Goal: Transaction & Acquisition: Purchase product/service

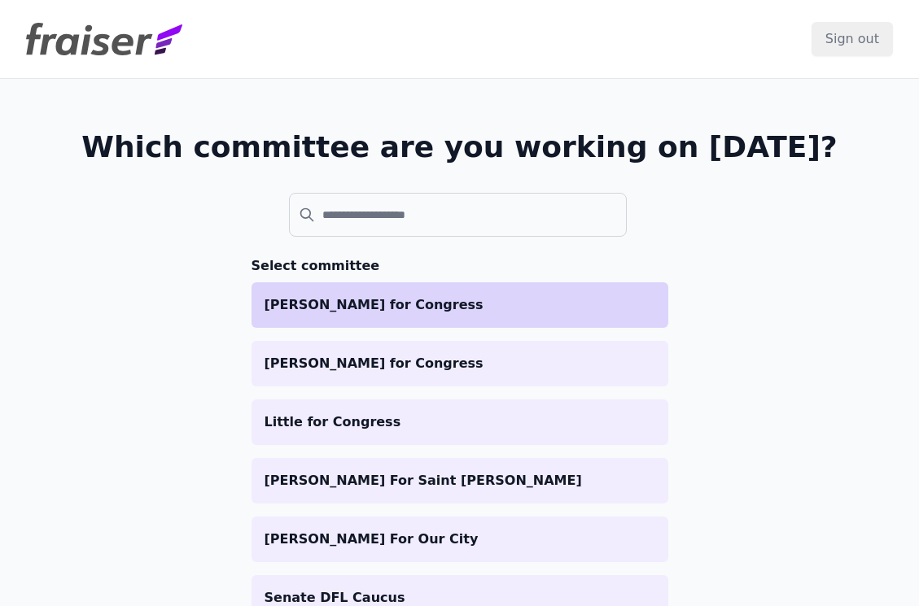
click at [507, 305] on p "[PERSON_NAME] for Congress" at bounding box center [460, 305] width 391 height 20
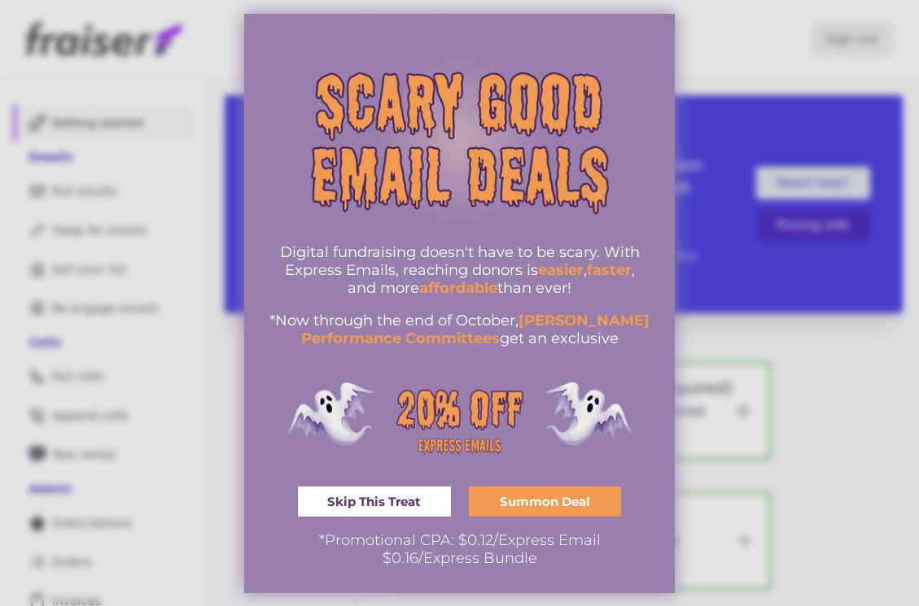
click at [103, 203] on div at bounding box center [459, 303] width 919 height 606
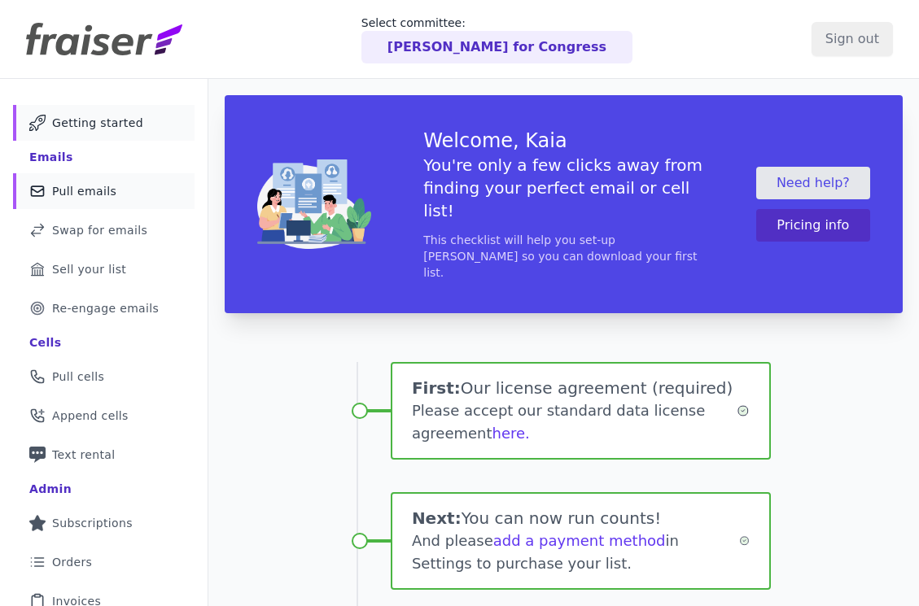
click at [107, 180] on link "Mail Icon Outline of a mail envelope Pull emails" at bounding box center [104, 191] width 182 height 36
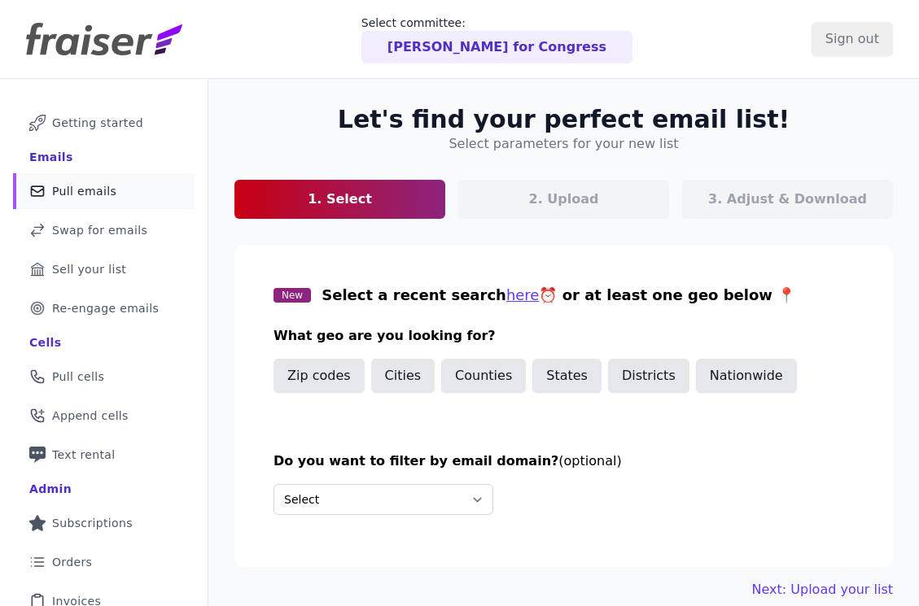
click at [117, 184] on link "Mail Icon Outline of a mail envelope Pull emails" at bounding box center [104, 191] width 182 height 36
click at [612, 381] on button "Districts" at bounding box center [648, 376] width 81 height 34
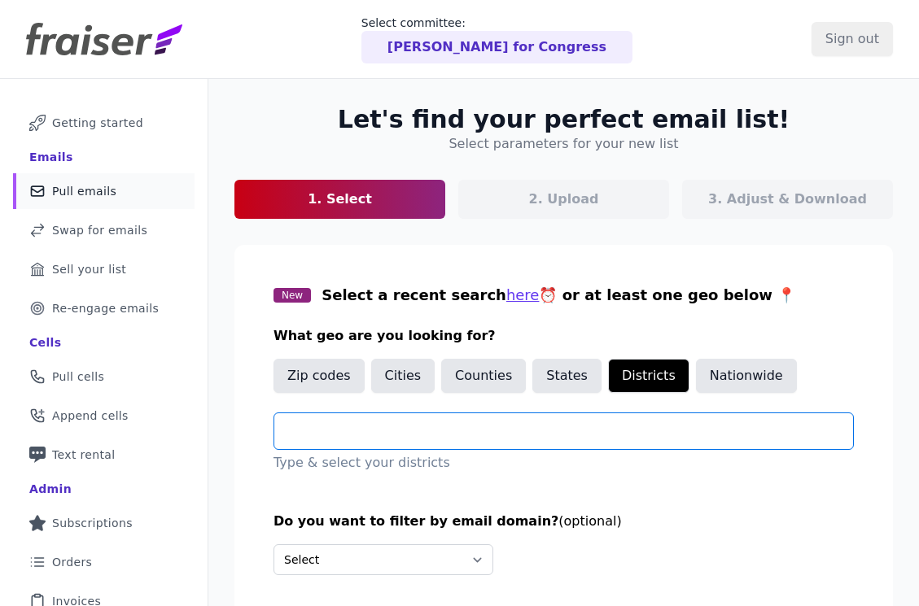
click at [461, 433] on input "text" at bounding box center [570, 432] width 566 height 20
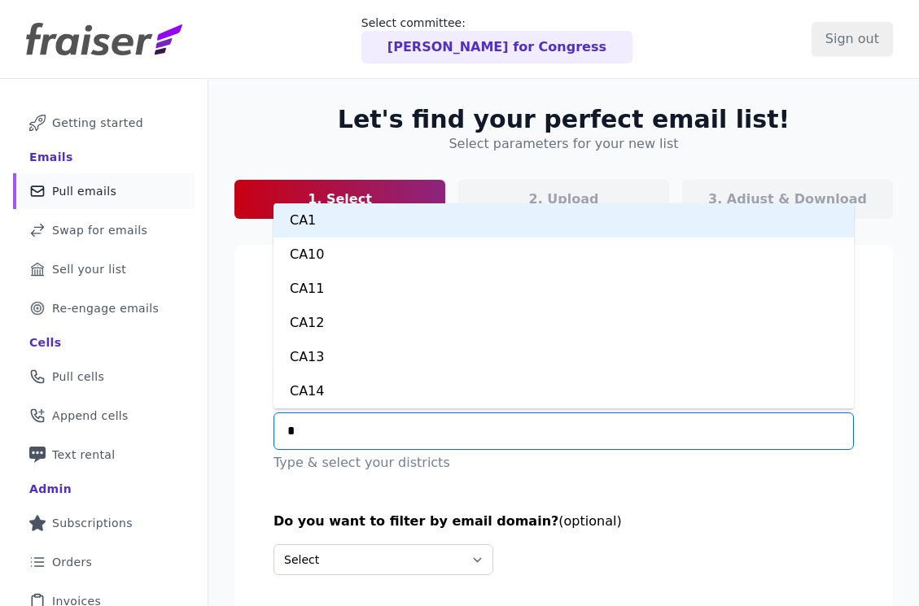
type input "**"
click at [329, 225] on div "CT1" at bounding box center [563, 220] width 580 height 34
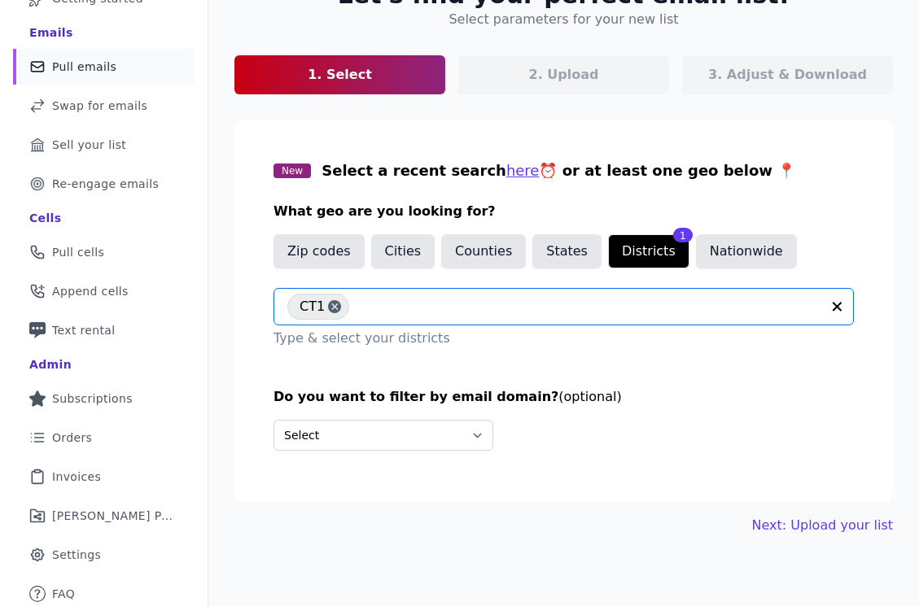
scroll to position [130, 0]
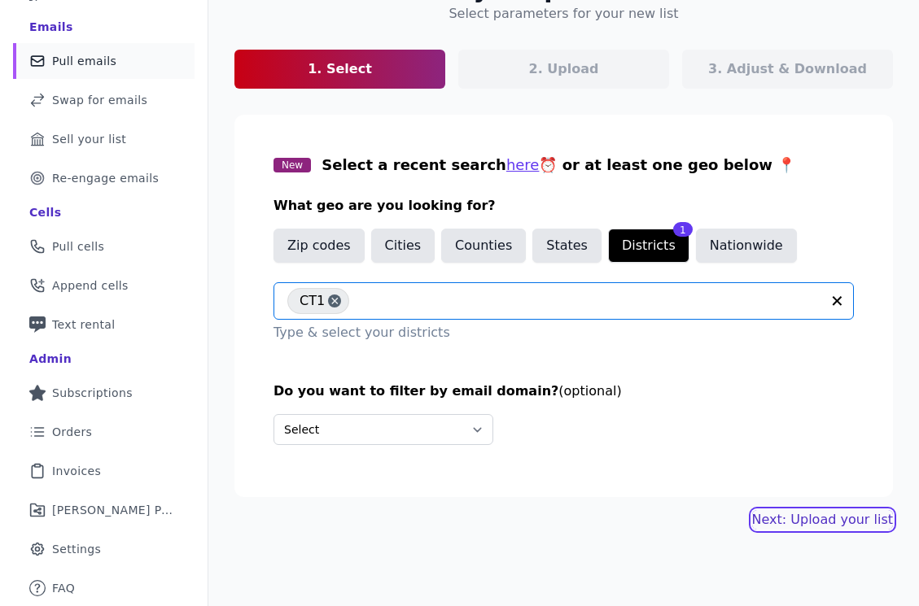
click at [795, 522] on link "Next: Upload your list" at bounding box center [822, 520] width 141 height 20
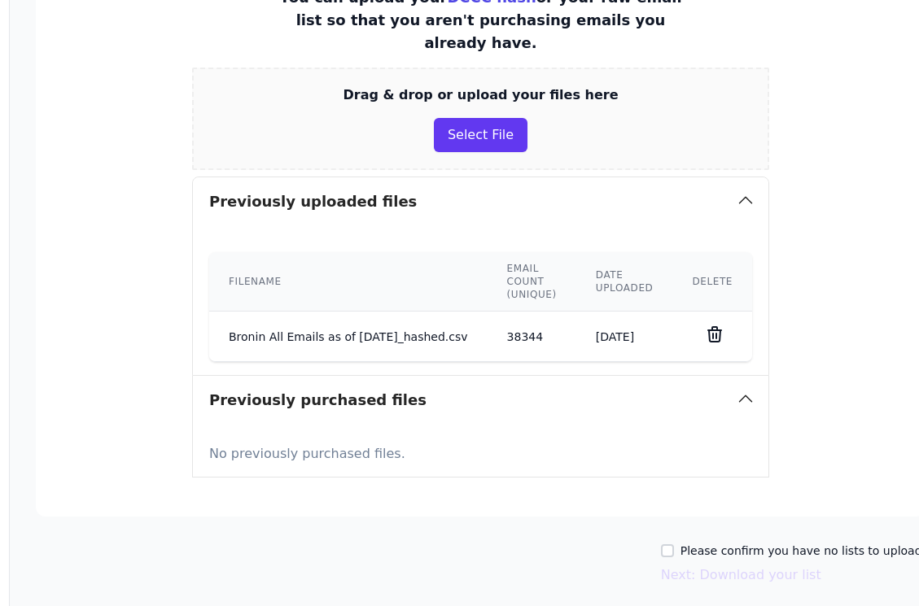
scroll to position [361, 199]
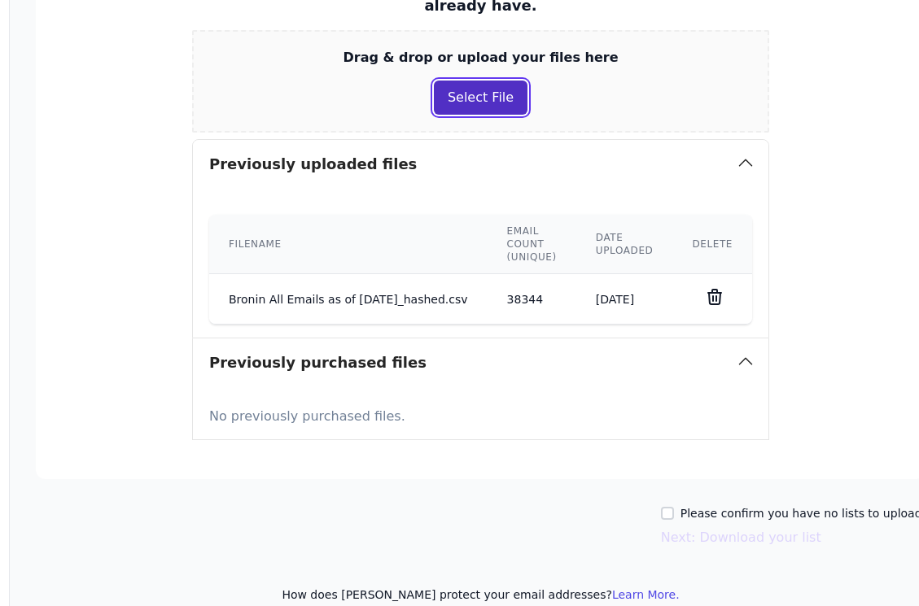
click at [470, 81] on button "Select File" at bounding box center [481, 98] width 94 height 34
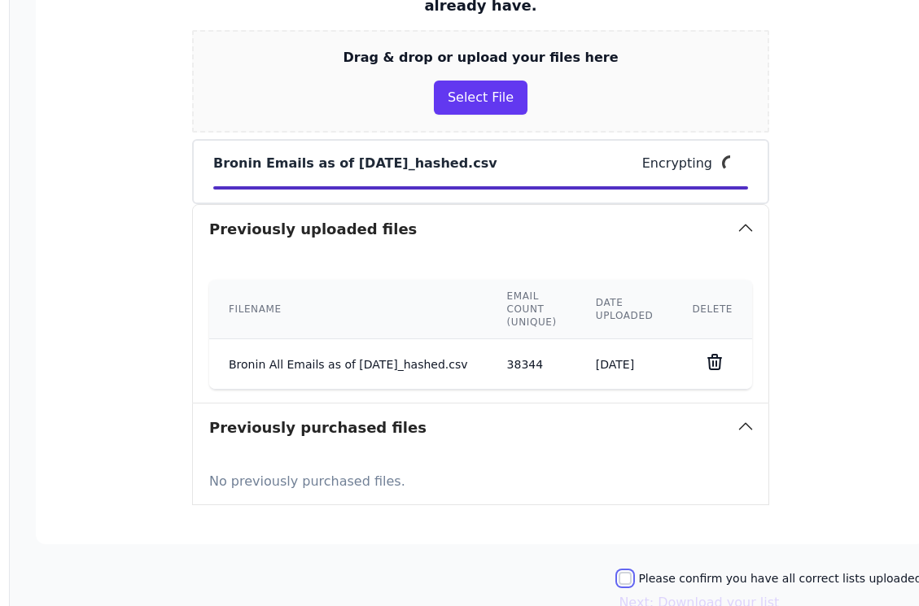
click at [632, 572] on input "Please confirm you have all correct lists uploaded." at bounding box center [625, 578] width 13 height 13
checkbox input "true"
click at [658, 593] on button "Next: Download your list" at bounding box center [699, 603] width 160 height 20
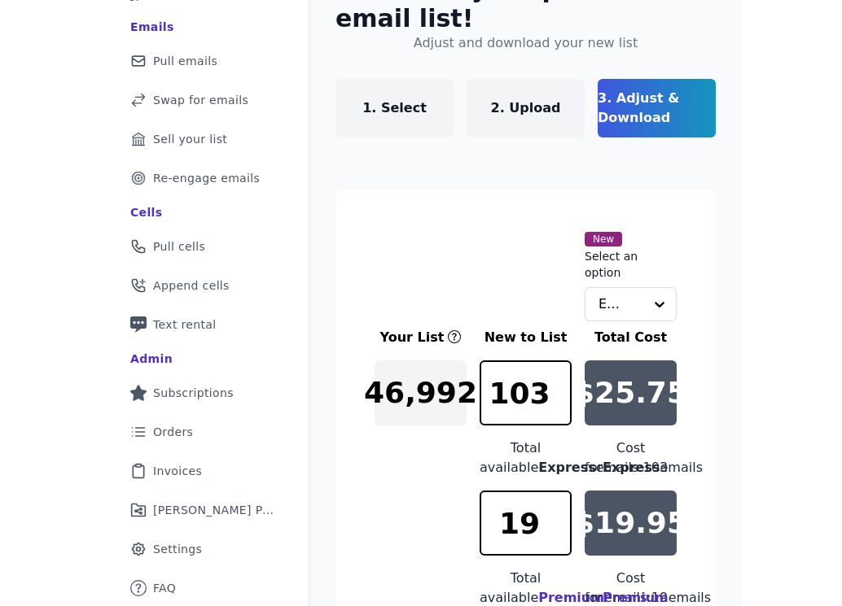
scroll to position [182, 0]
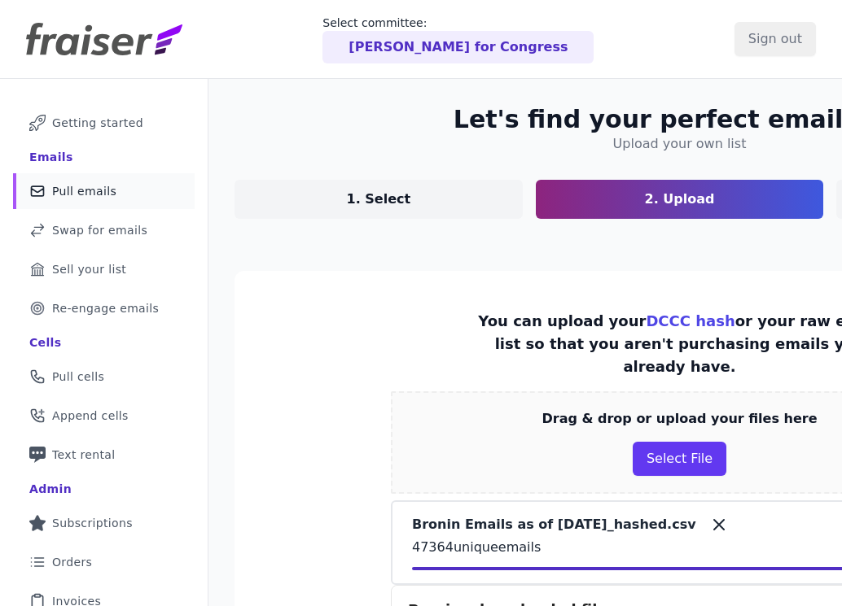
click at [101, 203] on link "Mail Icon Outline of a mail envelope Pull emails" at bounding box center [104, 191] width 182 height 36
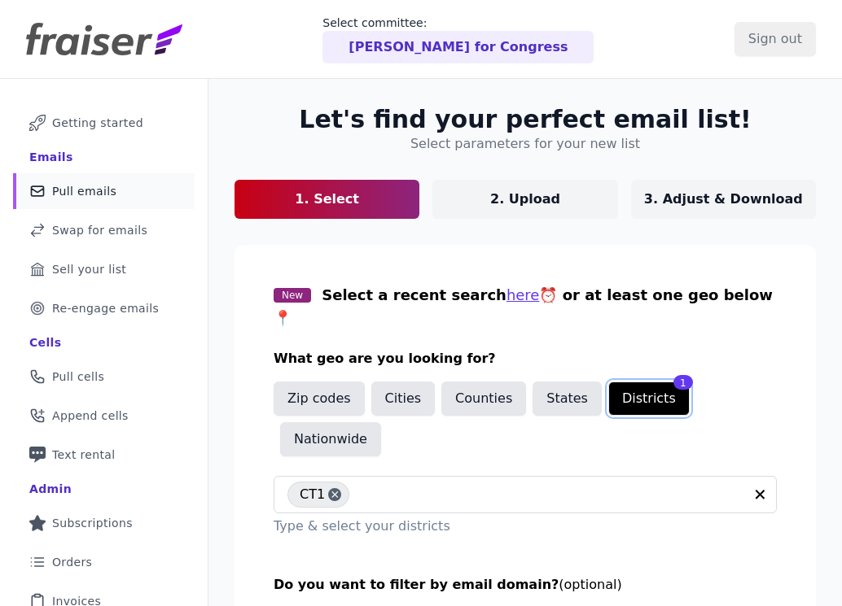
click at [616, 382] on button "Districts" at bounding box center [648, 399] width 81 height 34
click at [557, 382] on button "States" at bounding box center [566, 399] width 69 height 34
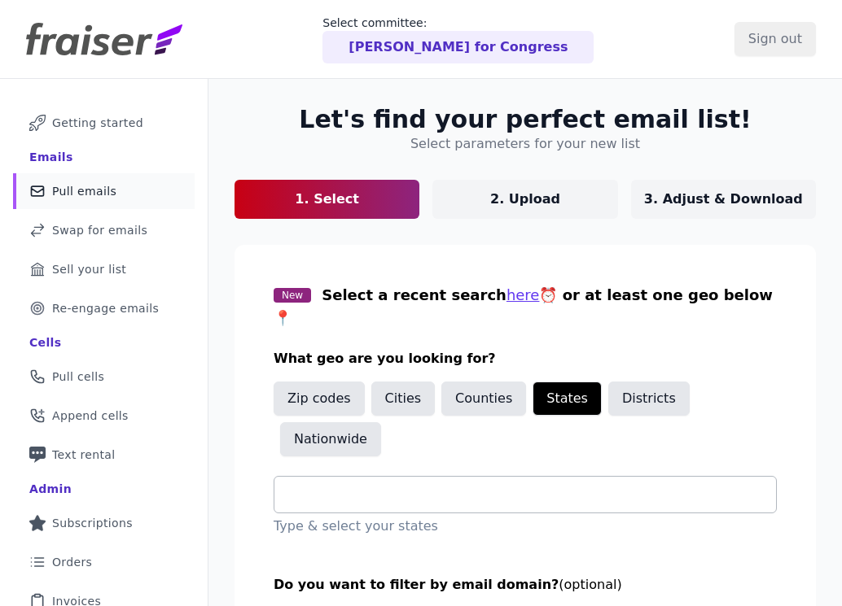
click at [483, 485] on input "text" at bounding box center [531, 495] width 488 height 20
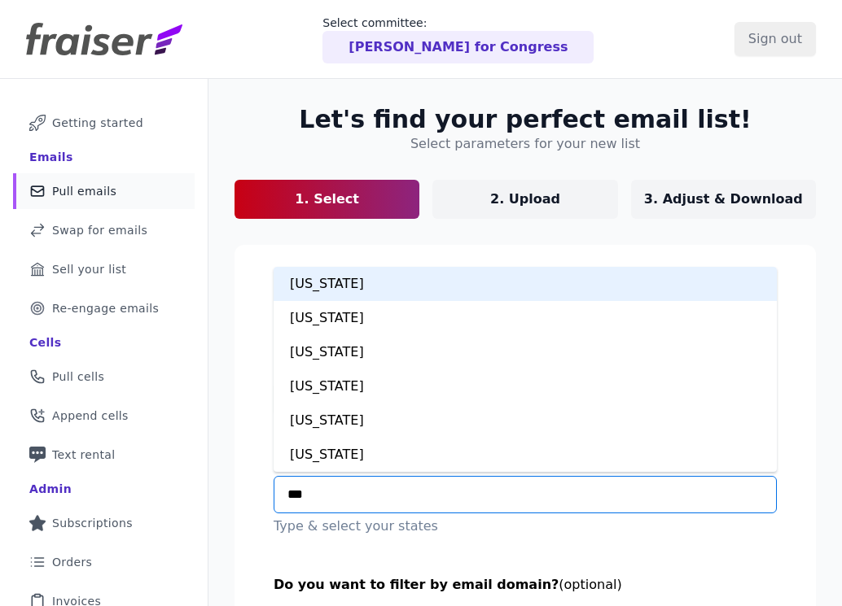
type input "****"
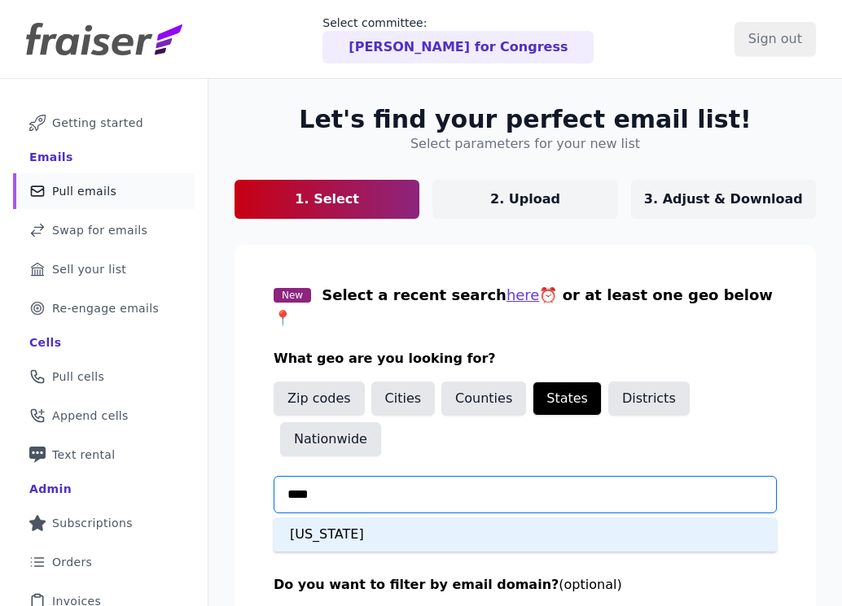
click at [393, 518] on div "[US_STATE]" at bounding box center [524, 535] width 503 height 34
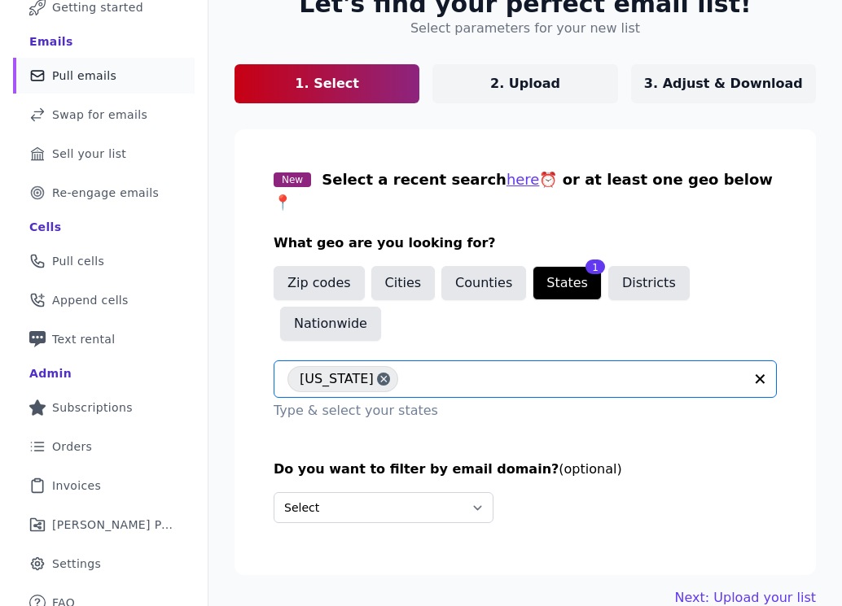
scroll to position [130, 0]
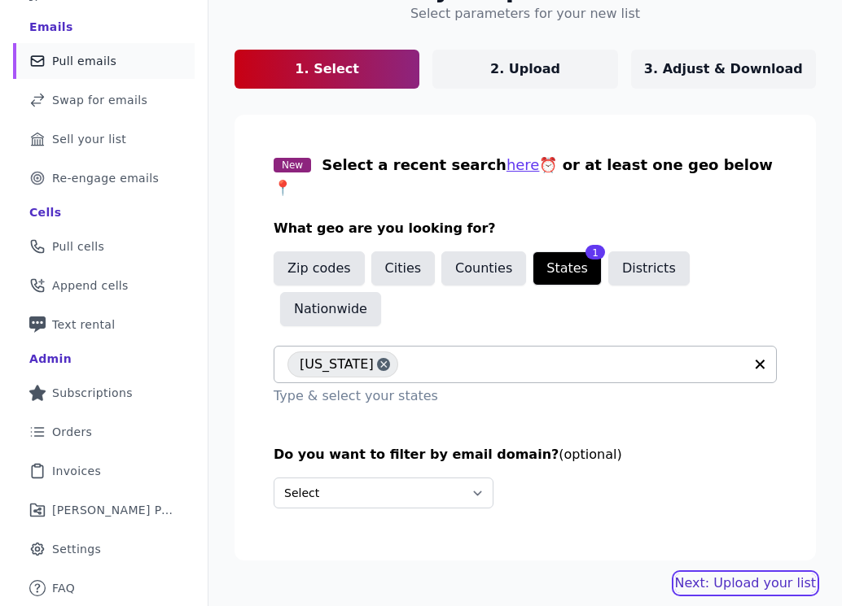
click at [744, 574] on link "Next: Upload your list" at bounding box center [745, 584] width 141 height 20
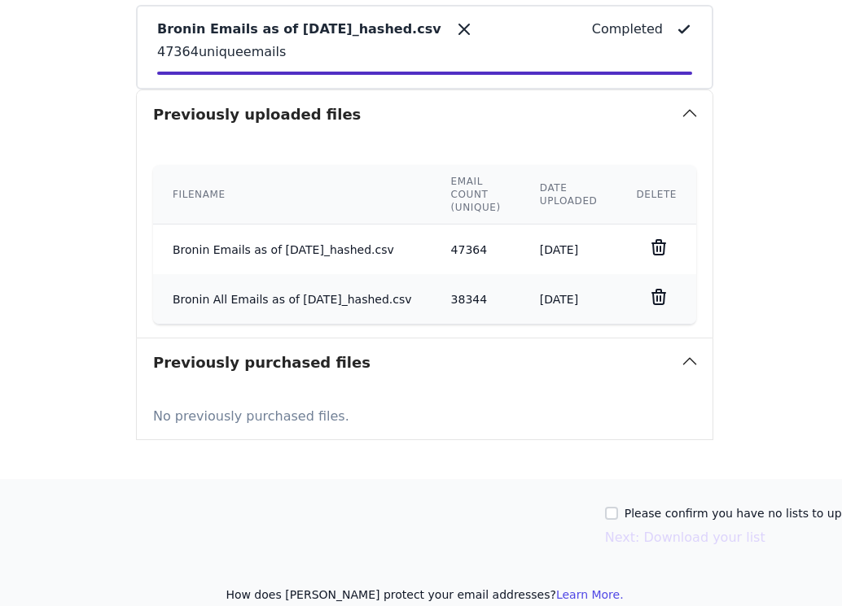
scroll to position [496, 289]
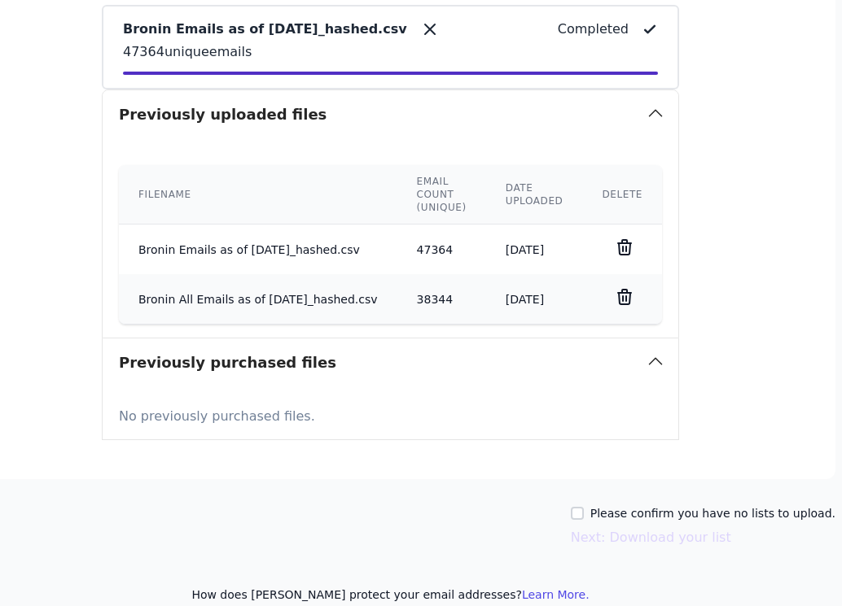
click at [592, 505] on label "Please confirm you have no lists to upload." at bounding box center [712, 513] width 245 height 16
click at [584, 507] on input "Please confirm you have no lists to upload." at bounding box center [577, 513] width 13 height 13
checkbox input "true"
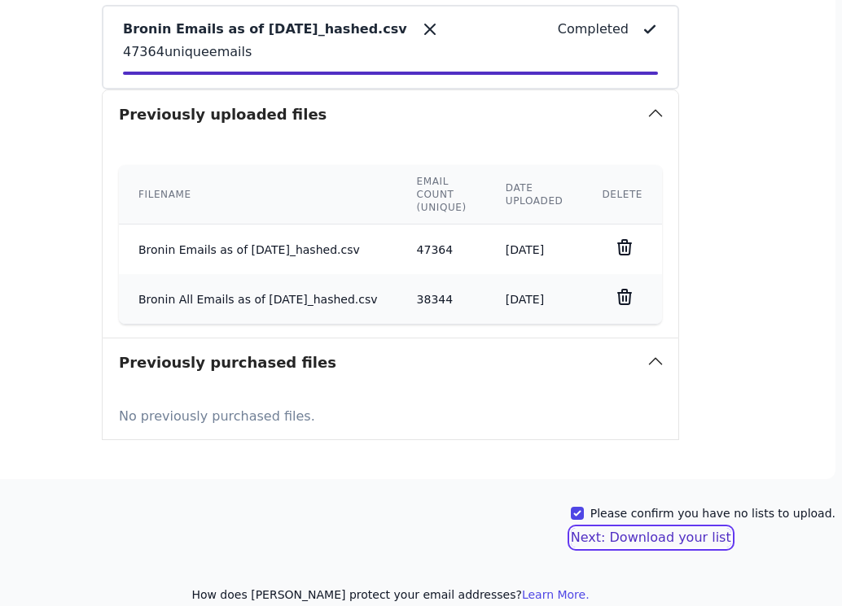
click at [594, 528] on button "Next: Download your list" at bounding box center [651, 538] width 160 height 20
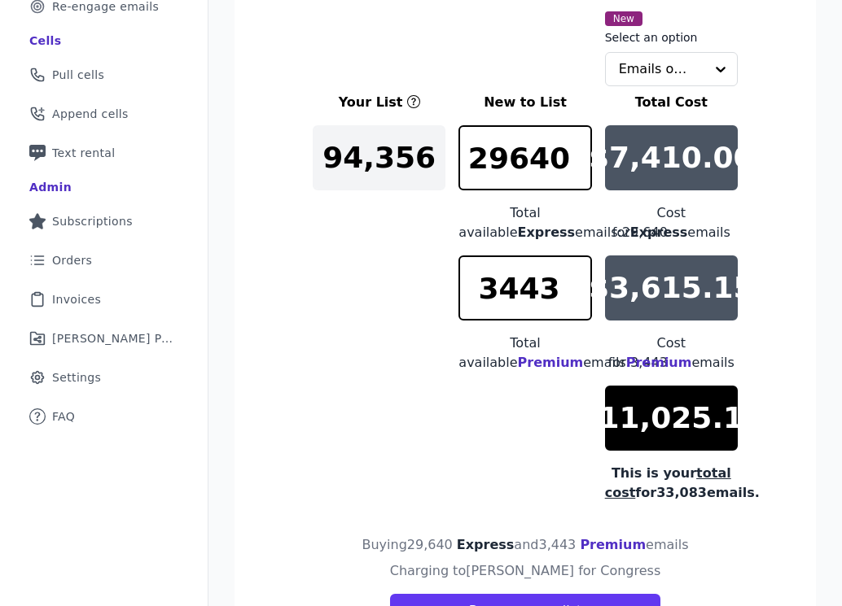
scroll to position [322, 0]
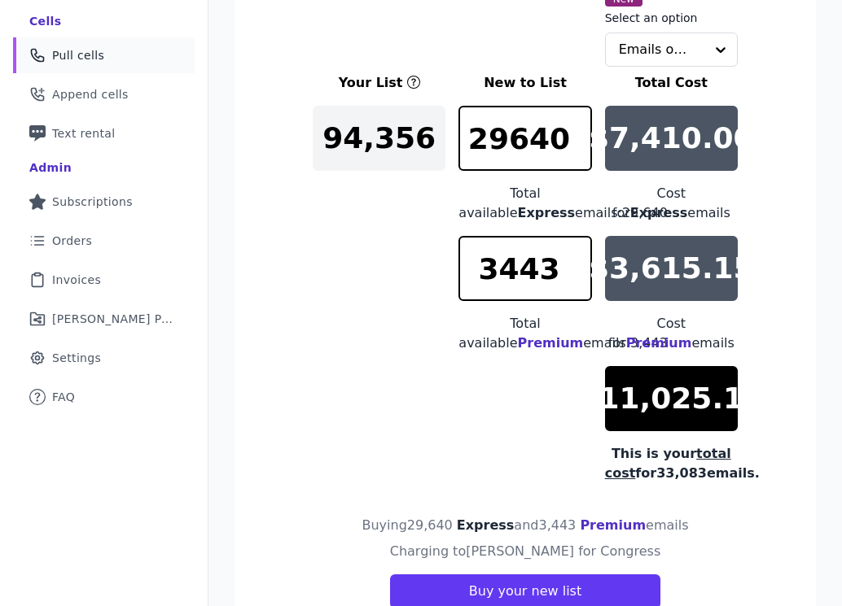
click at [107, 51] on link "Phone Icon Outline of a phone Pull cells" at bounding box center [104, 55] width 182 height 36
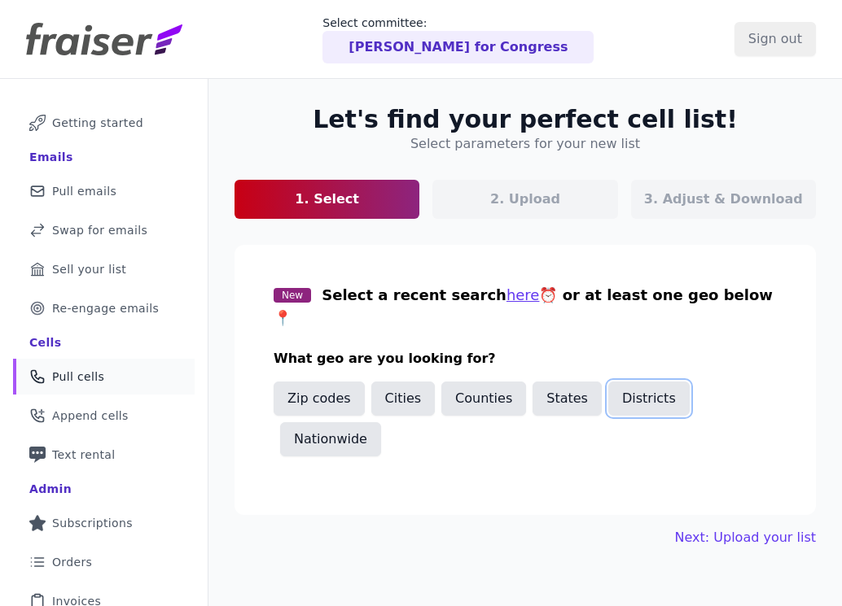
click at [635, 382] on button "Districts" at bounding box center [648, 399] width 81 height 34
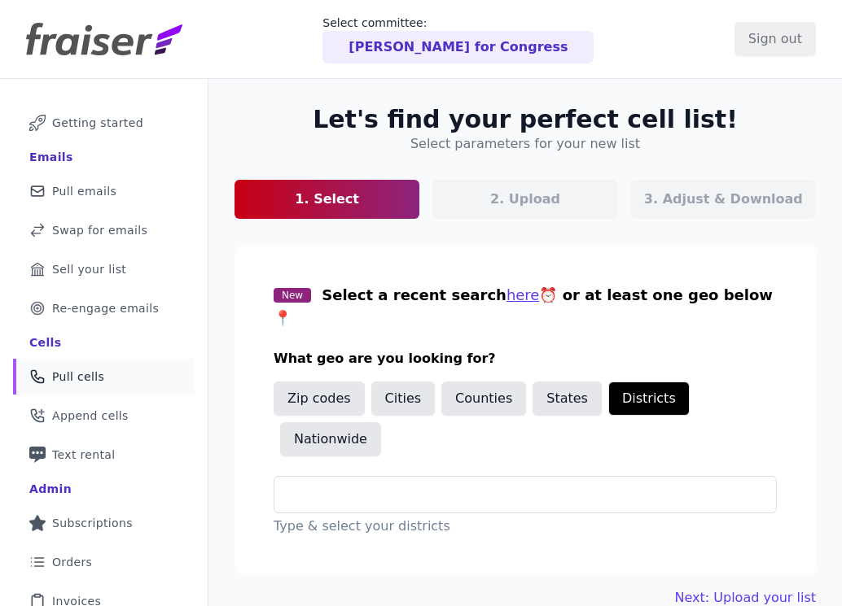
click at [461, 476] on div "Type & select your districts" at bounding box center [524, 506] width 503 height 60
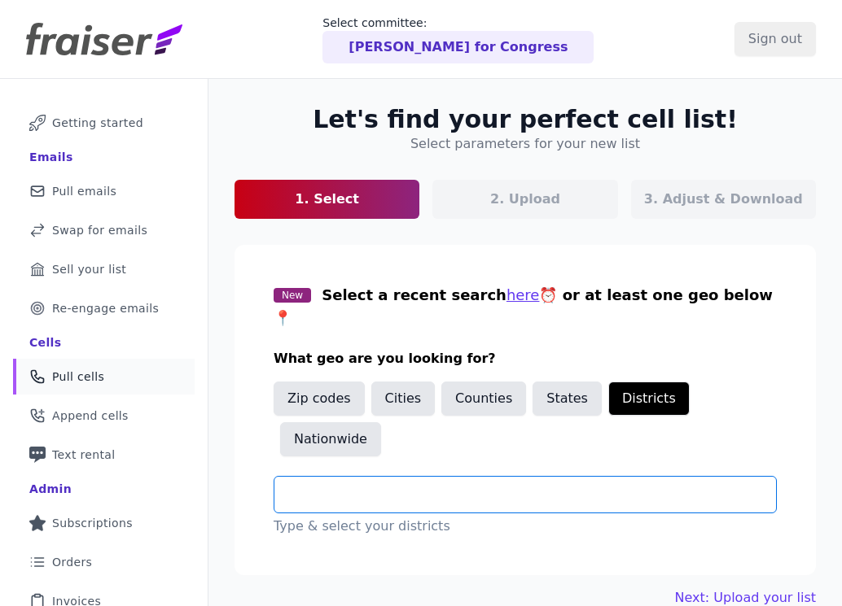
click at [461, 485] on input "text" at bounding box center [531, 495] width 488 height 20
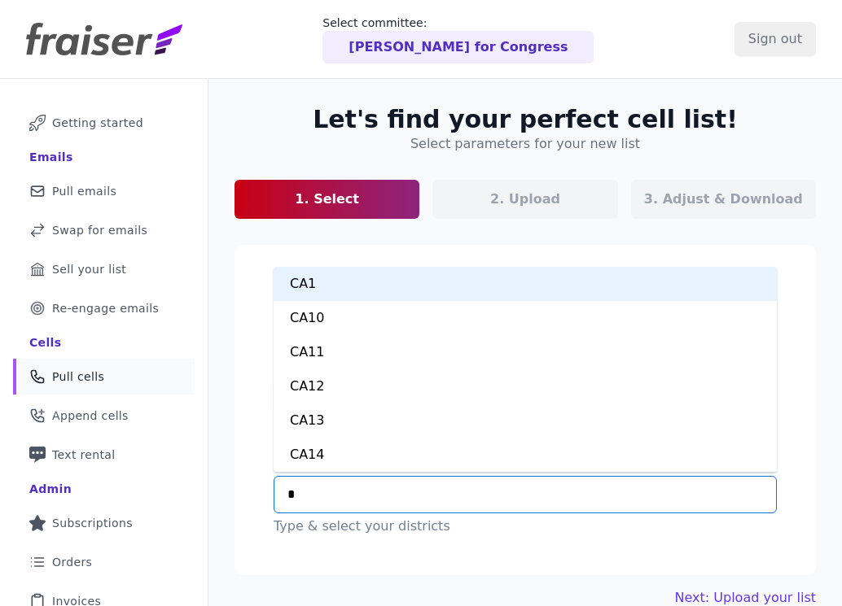
type input "**"
click at [469, 267] on div "CT1" at bounding box center [524, 284] width 503 height 34
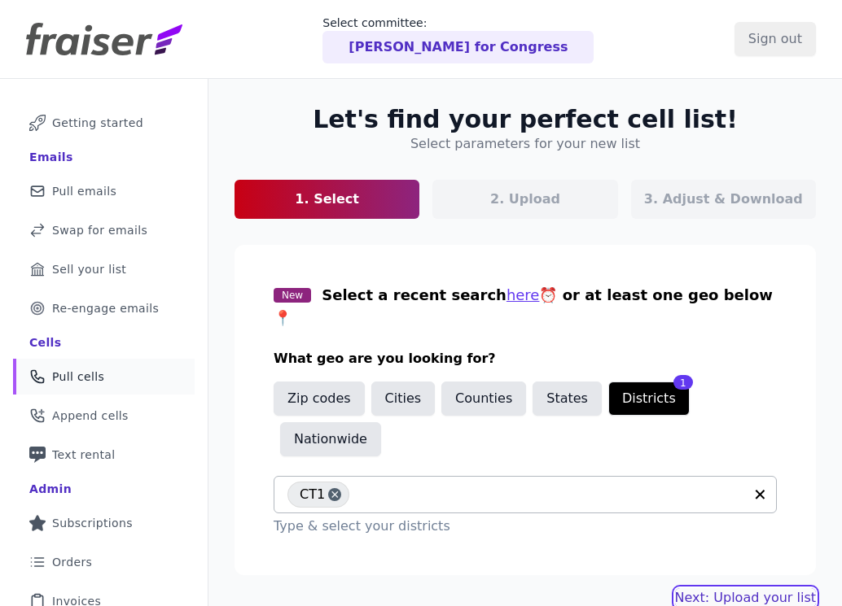
click at [771, 588] on link "Next: Upload your list" at bounding box center [745, 598] width 141 height 20
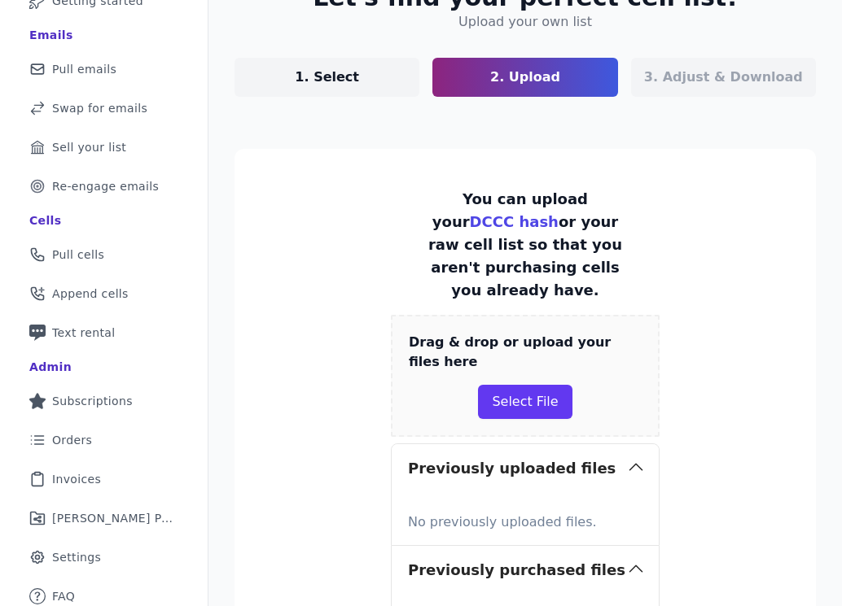
scroll to position [160, 0]
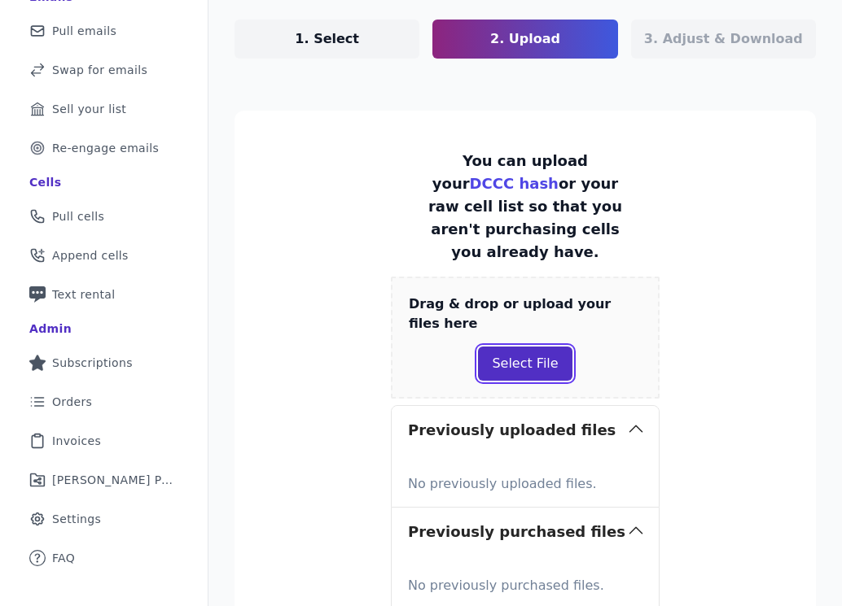
click at [535, 347] on button "Select File" at bounding box center [525, 364] width 94 height 34
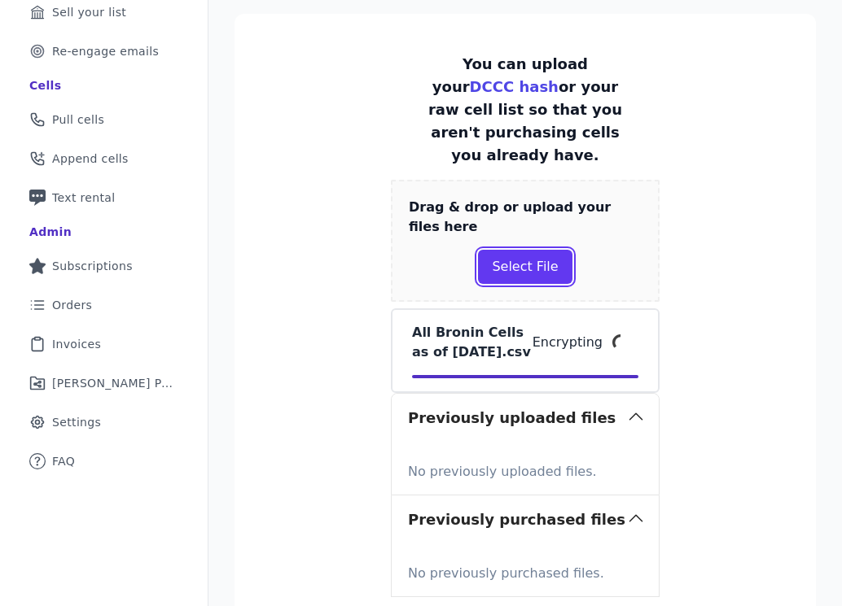
scroll to position [395, 0]
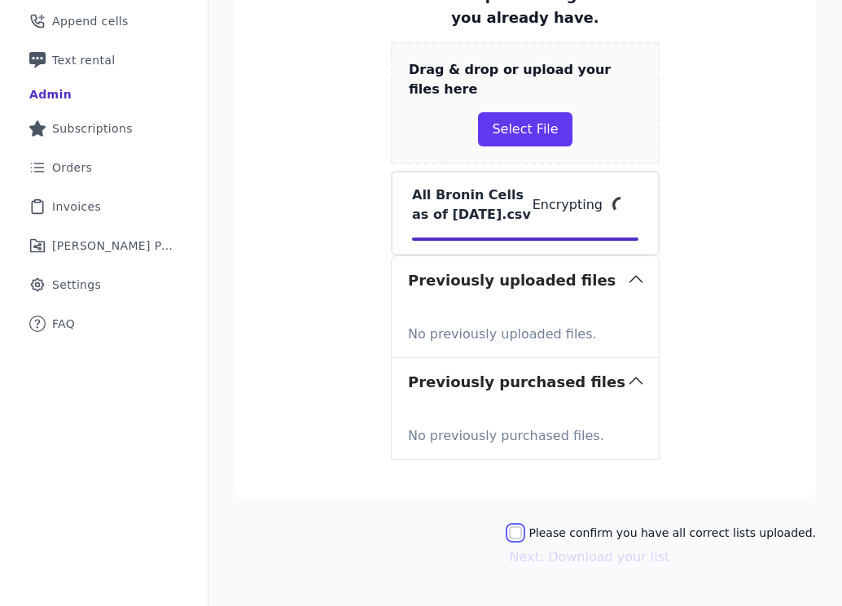
click at [522, 527] on input "Please confirm you have all correct lists uploaded." at bounding box center [515, 533] width 13 height 13
checkbox input "true"
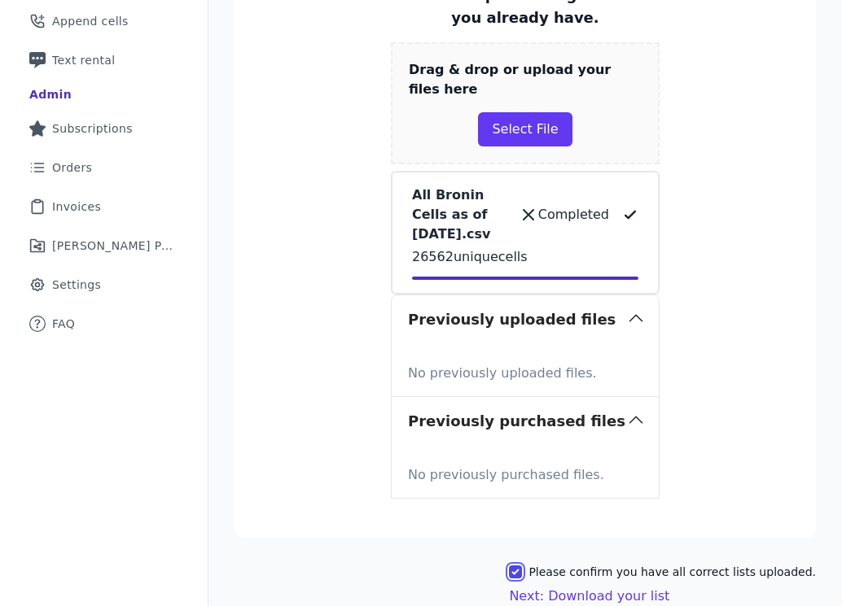
scroll to position [434, 0]
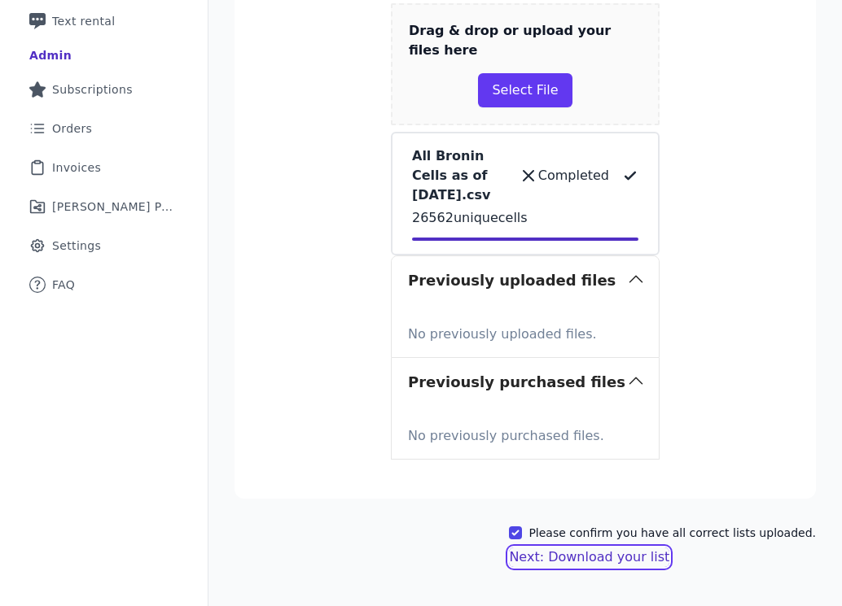
click at [595, 548] on button "Next: Download your list" at bounding box center [589, 558] width 160 height 20
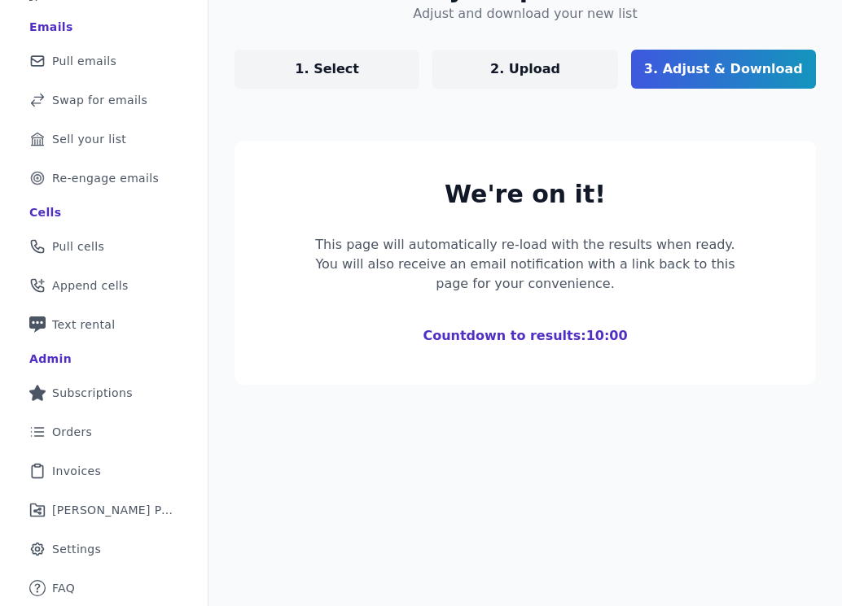
scroll to position [130, 0]
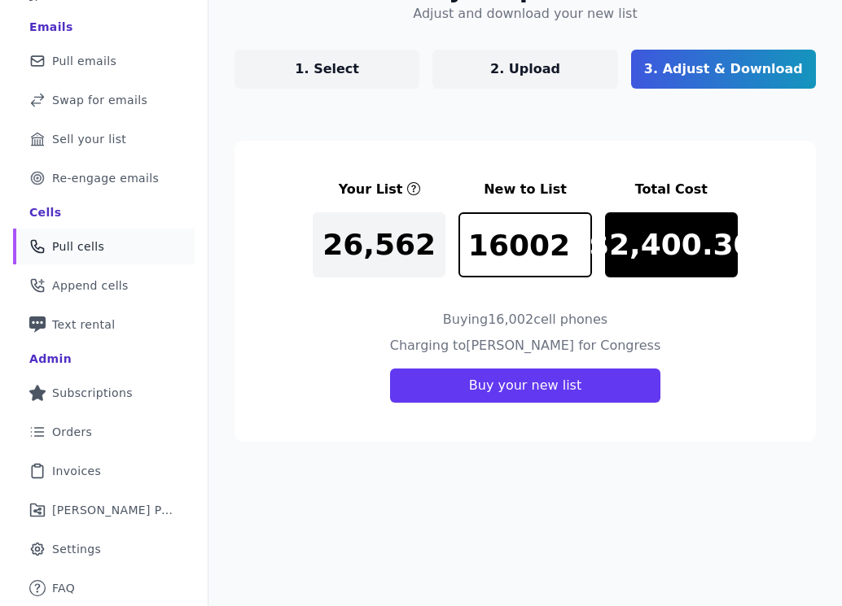
click at [105, 257] on link "Phone Icon Outline of a phone Pull cells" at bounding box center [104, 247] width 182 height 36
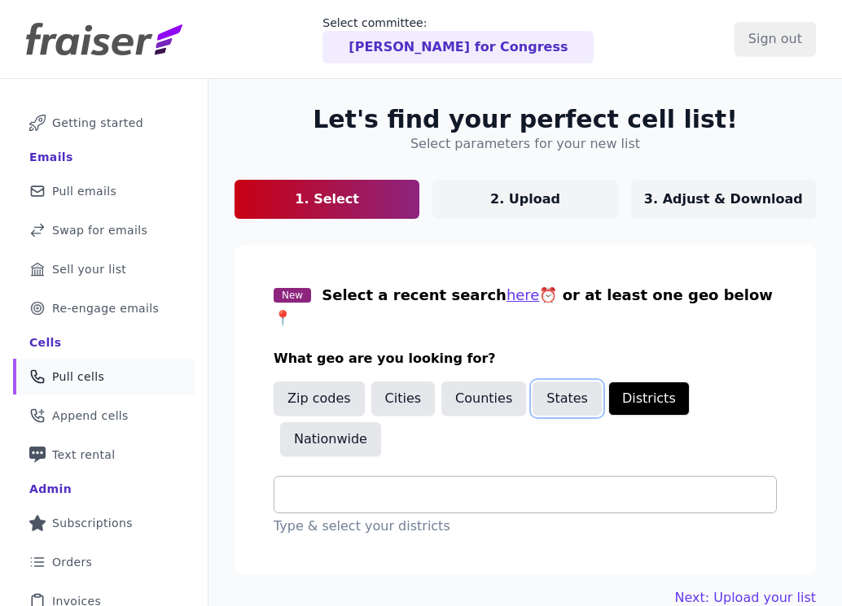
click at [545, 383] on button "States" at bounding box center [566, 399] width 69 height 34
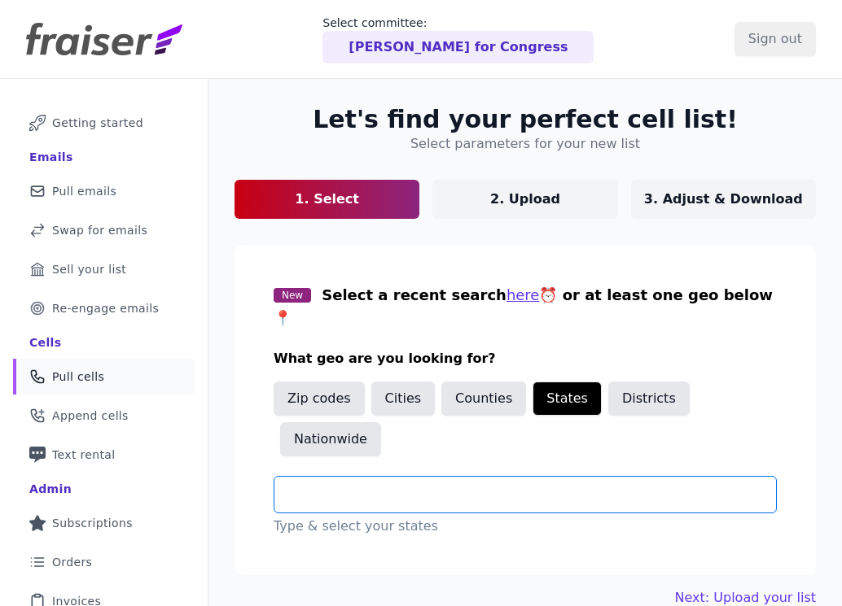
click at [460, 485] on input "text" at bounding box center [531, 495] width 488 height 20
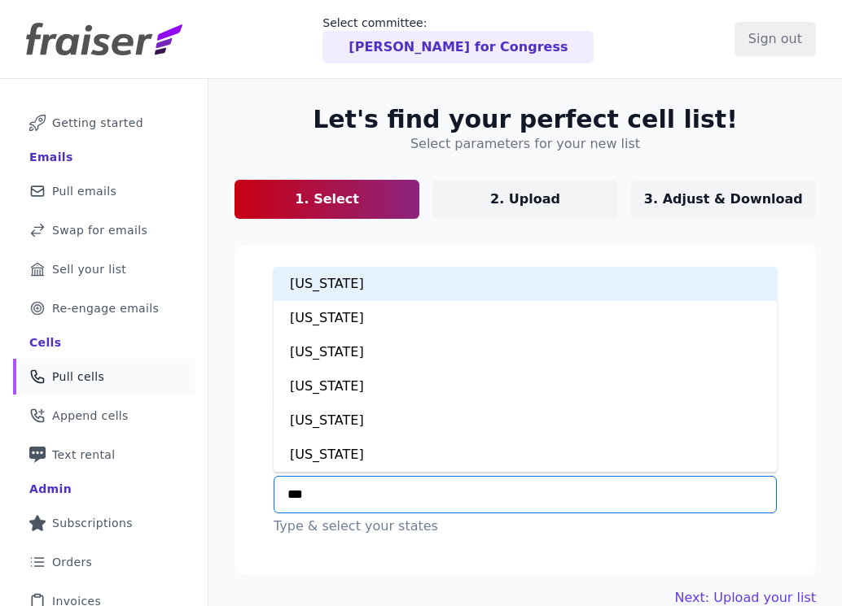
type input "****"
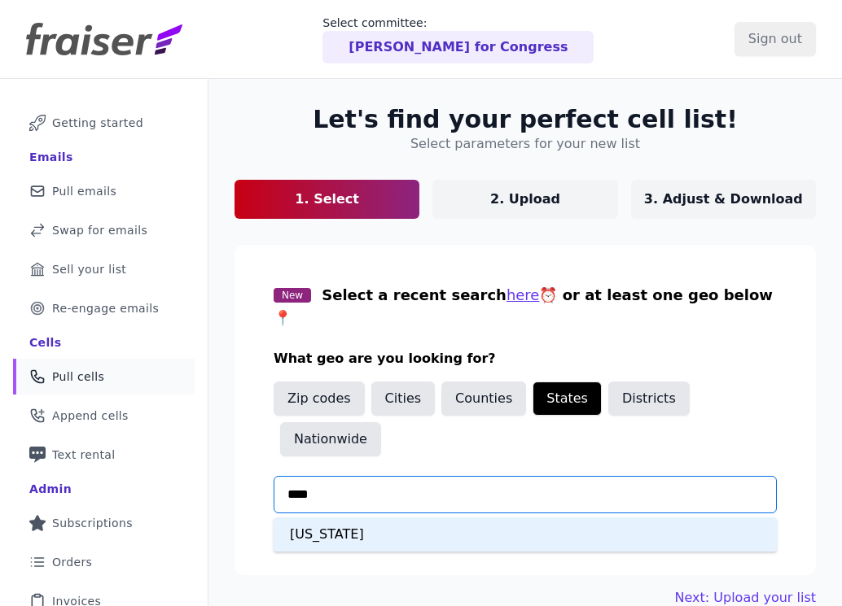
click at [429, 518] on div "Connecticut" at bounding box center [524, 535] width 503 height 34
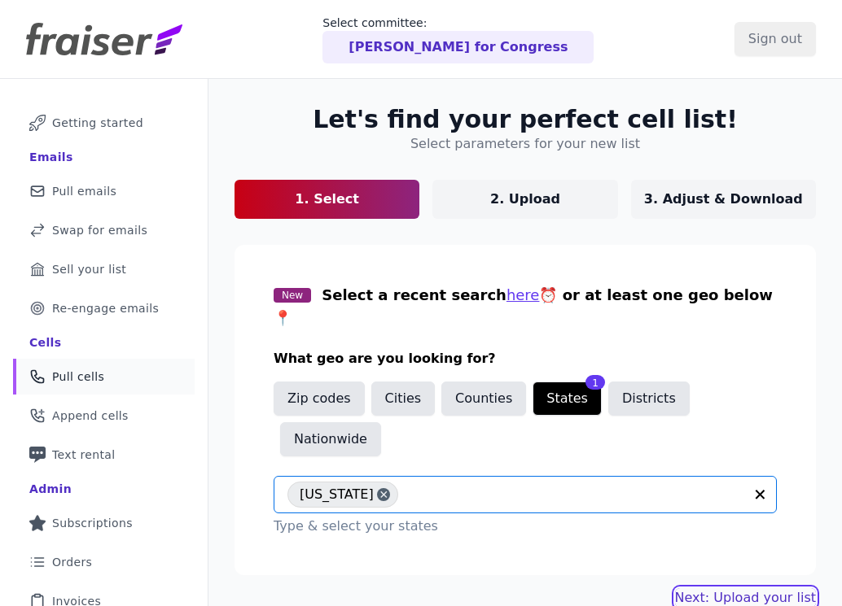
click at [775, 588] on link "Next: Upload your list" at bounding box center [745, 598] width 141 height 20
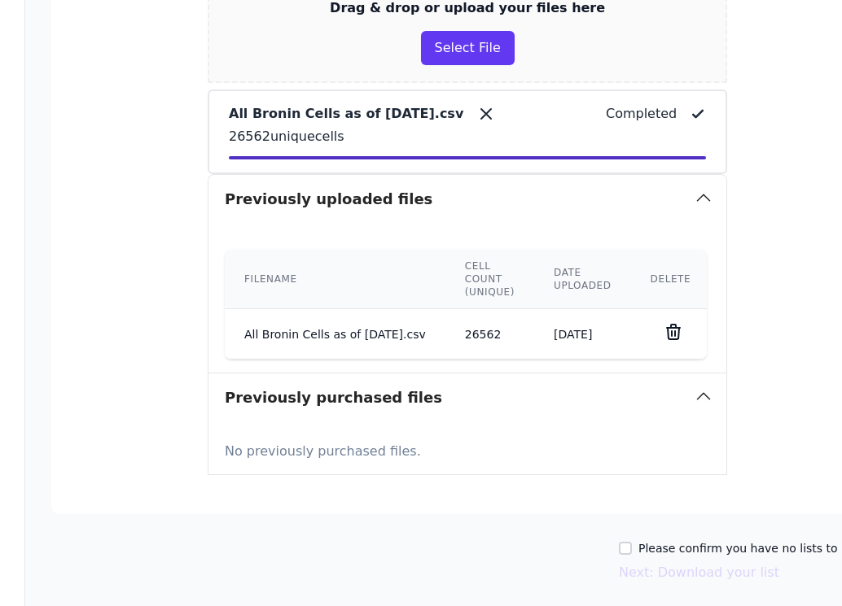
scroll to position [446, 183]
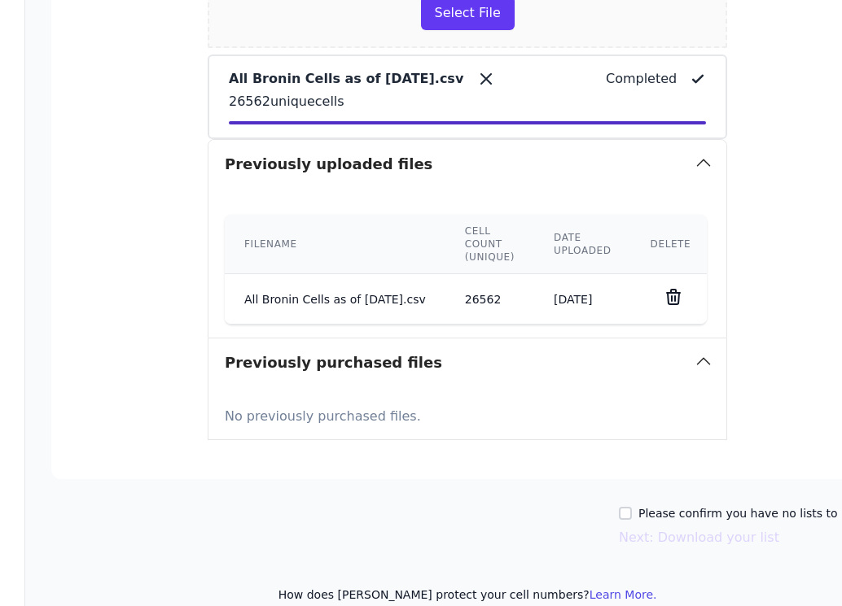
click at [642, 505] on div "Please confirm you have no lists to upload." at bounding box center [751, 513] width 265 height 16
click at [632, 507] on input "Please confirm you have no lists to upload." at bounding box center [625, 513] width 13 height 13
checkbox input "true"
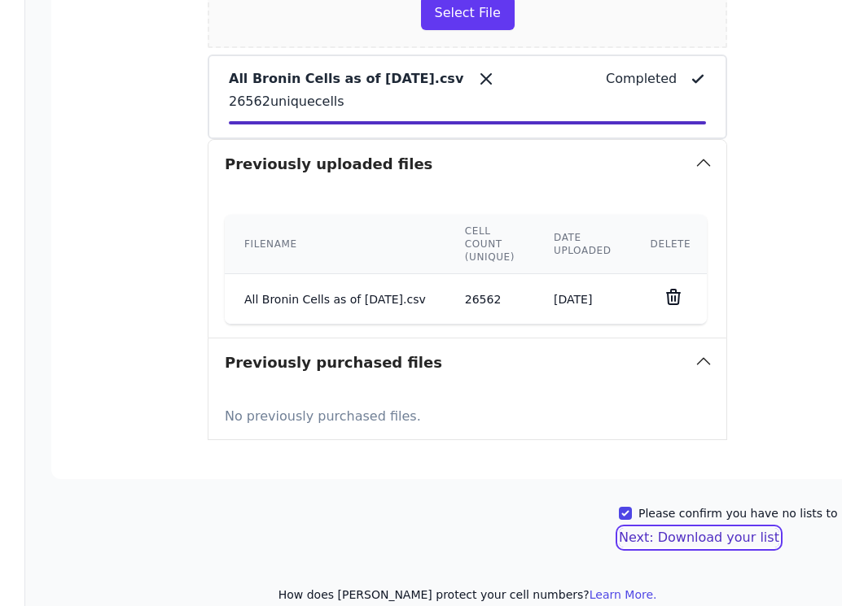
click at [635, 528] on button "Next: Download your list" at bounding box center [699, 538] width 160 height 20
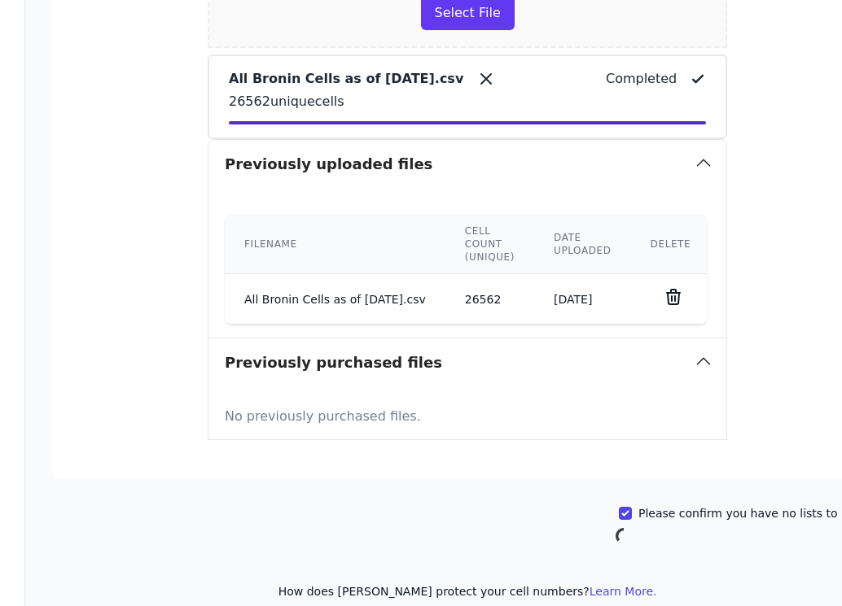
scroll to position [443, 183]
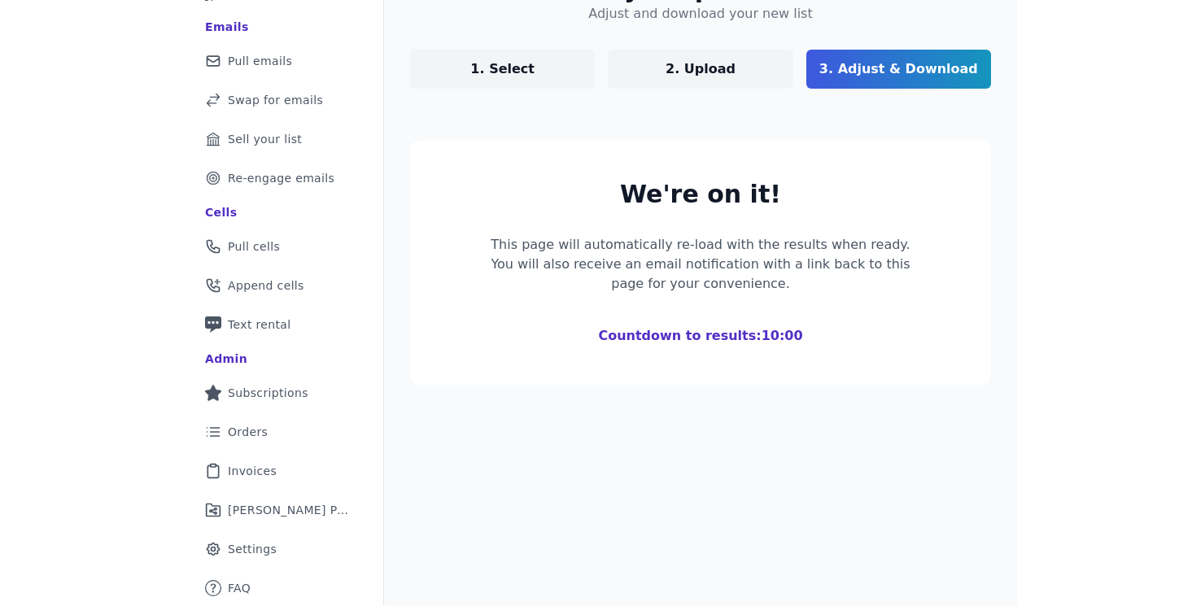
scroll to position [130, 0]
